Goal: Task Accomplishment & Management: Use online tool/utility

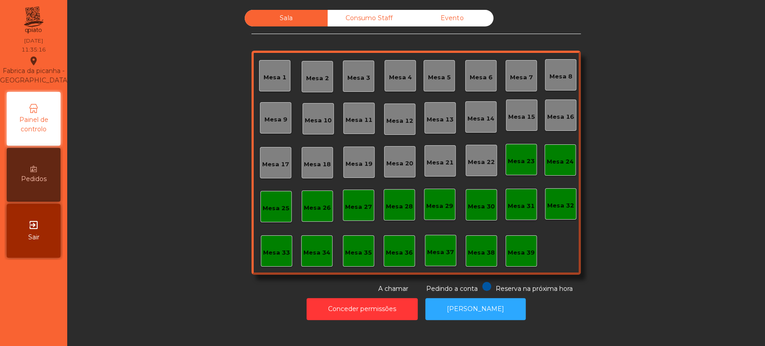
click at [514, 247] on div "Mesa 39" at bounding box center [521, 251] width 27 height 13
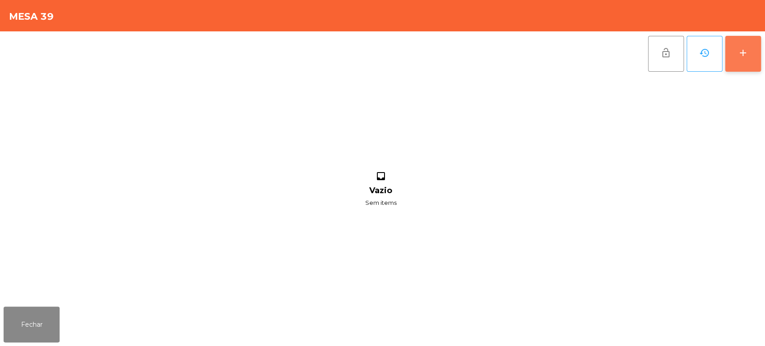
click at [730, 53] on button "add" at bounding box center [743, 54] width 36 height 36
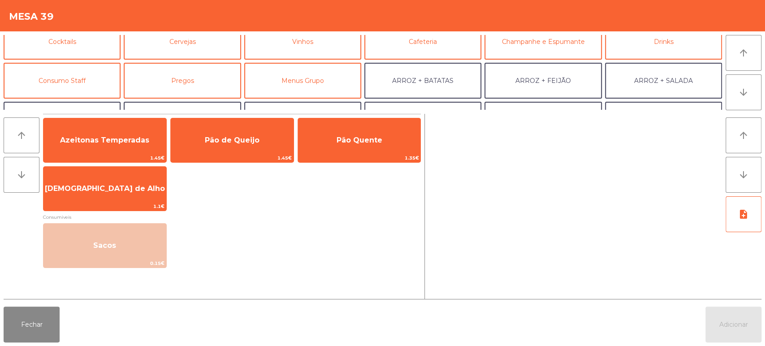
scroll to position [55, 0]
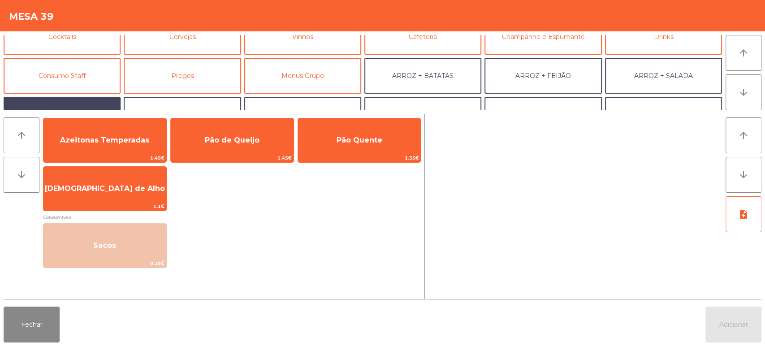
click at [70, 100] on button "ARROZ + ARROZ" at bounding box center [62, 115] width 117 height 36
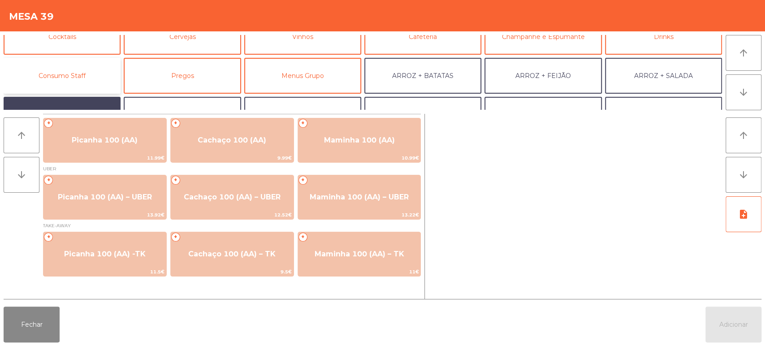
click at [85, 82] on button "Consumo Staff" at bounding box center [62, 76] width 117 height 36
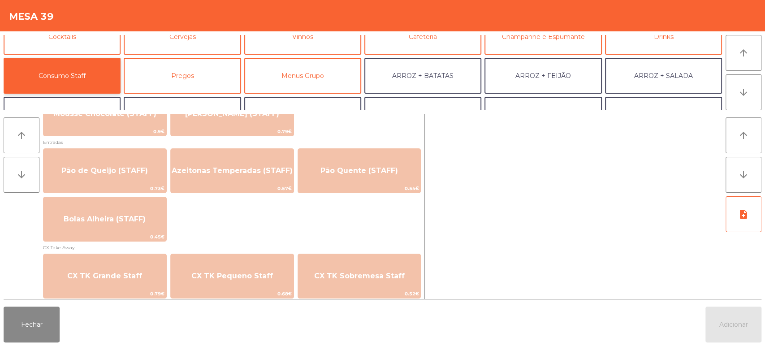
scroll to position [718, 0]
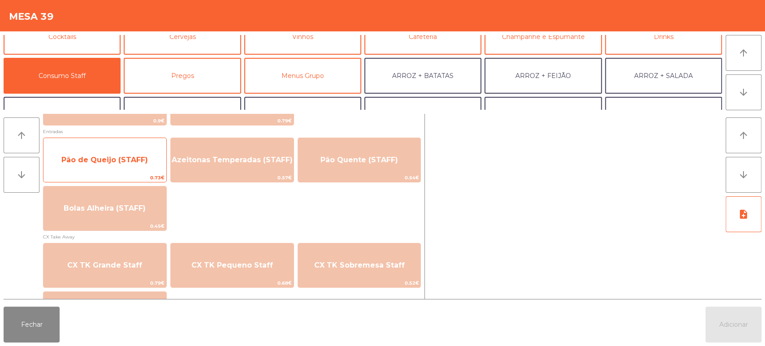
click at [118, 147] on div "Pão de Queijo (STAFF) 0.73€" at bounding box center [105, 160] width 124 height 45
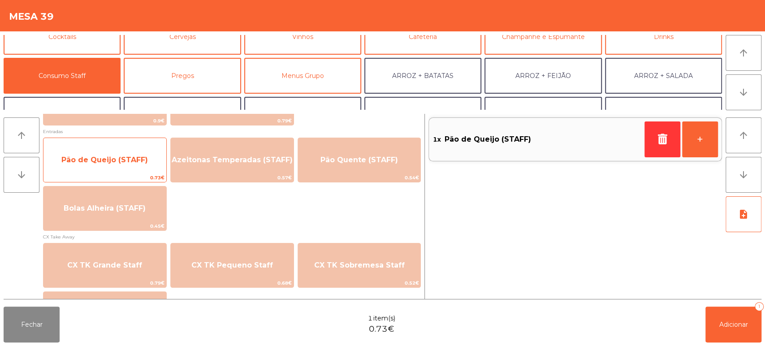
click at [116, 148] on span "Pão de Queijo (STAFF)" at bounding box center [104, 160] width 123 height 24
click at [119, 154] on span "Pão de Queijo (STAFF)" at bounding box center [104, 160] width 123 height 24
click at [121, 157] on span "Pão de Queijo (STAFF)" at bounding box center [104, 160] width 87 height 9
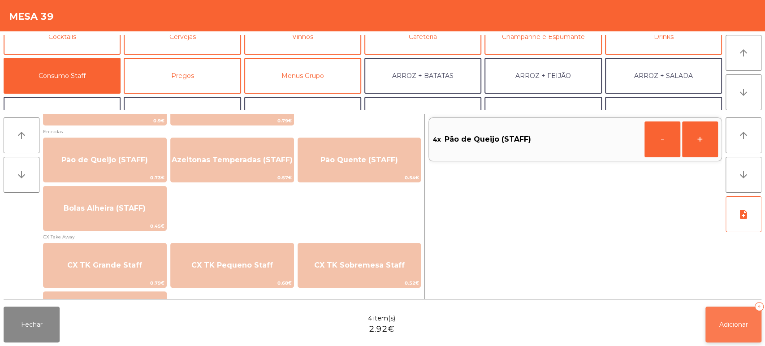
click at [740, 311] on button "Adicionar 4" at bounding box center [734, 325] width 56 height 36
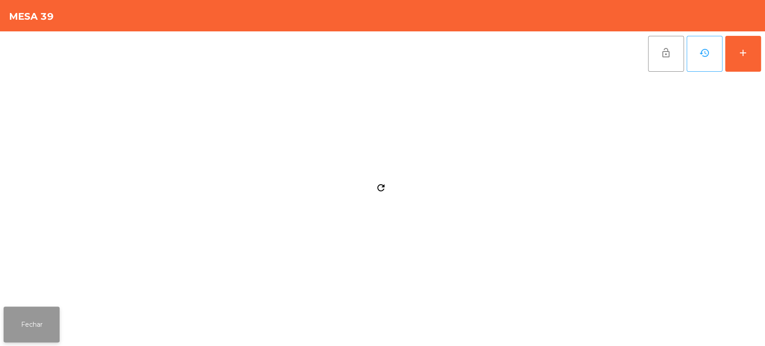
click at [44, 308] on button "Fechar" at bounding box center [32, 325] width 56 height 36
